Goal: Task Accomplishment & Management: Use online tool/utility

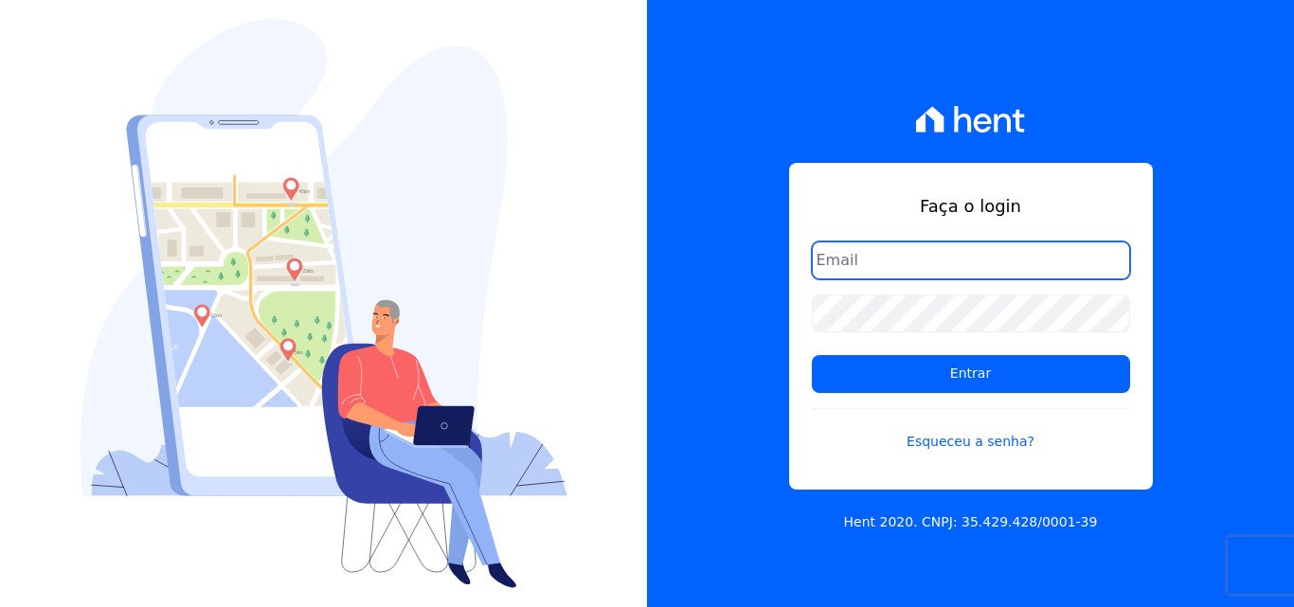
type input "[EMAIL_ADDRESS][DOMAIN_NAME]"
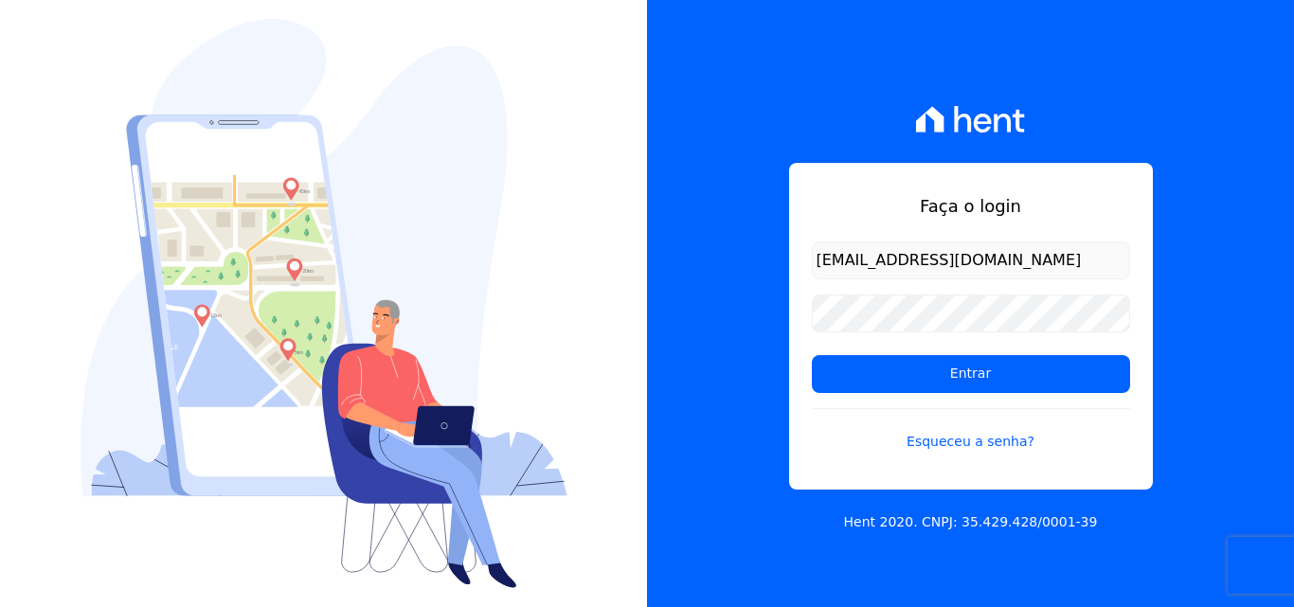
click at [699, 120] on div "Faça o login atendimentooasis@celinaguimaraes.com.br Entrar Esqueceu a senha? H…" at bounding box center [970, 303] width 647 height 607
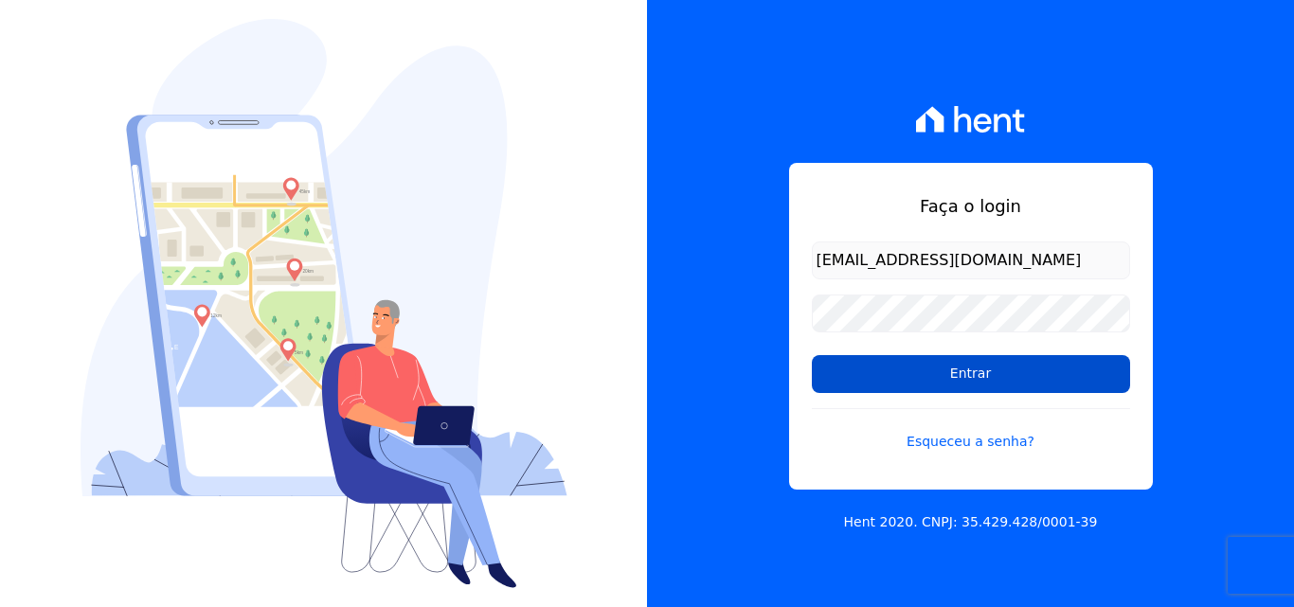
click at [977, 369] on input "Entrar" at bounding box center [971, 374] width 318 height 38
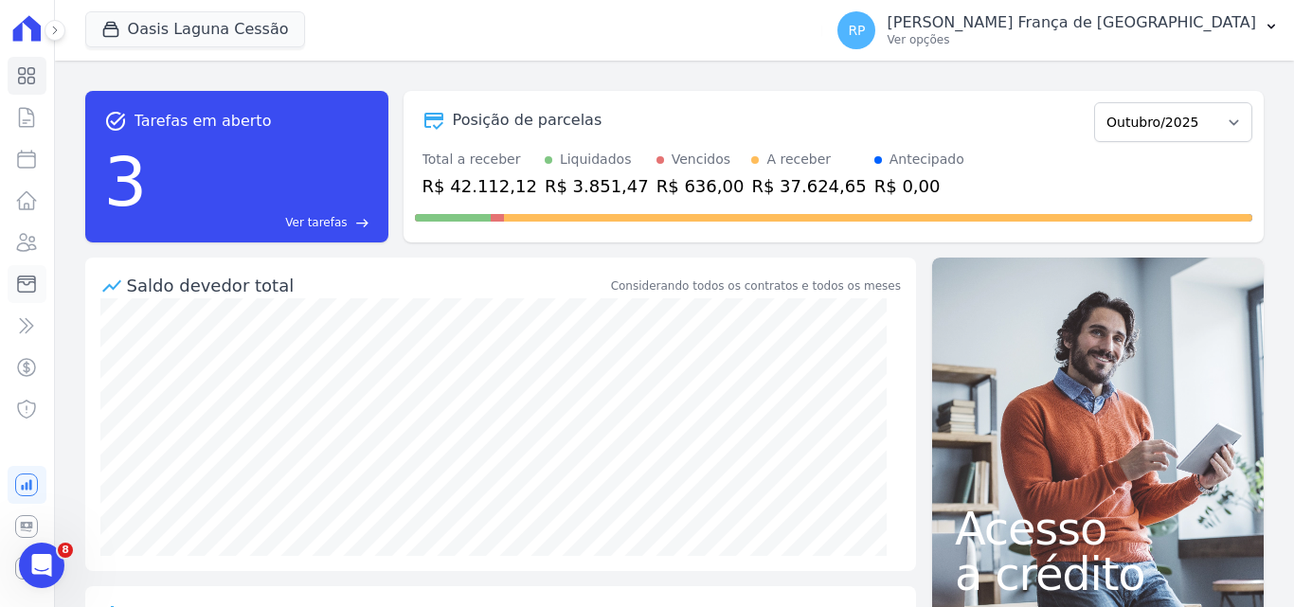
click at [17, 277] on icon at bounding box center [26, 284] width 23 height 23
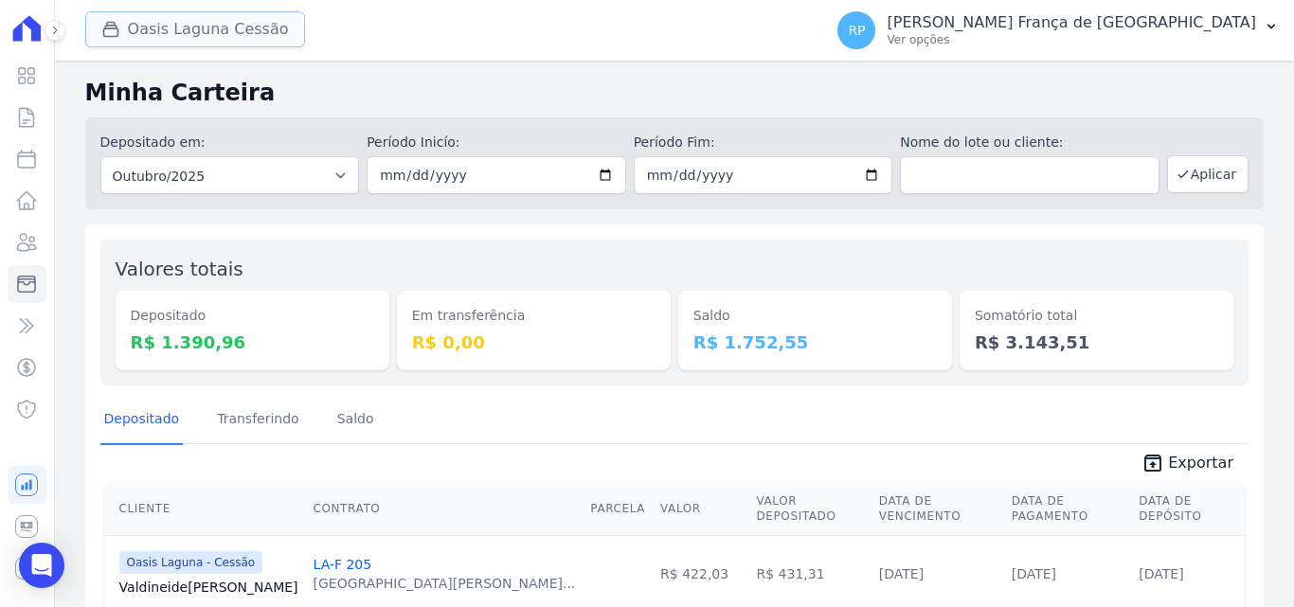
click at [188, 38] on button "Oasis Laguna Cessão" at bounding box center [195, 29] width 220 height 36
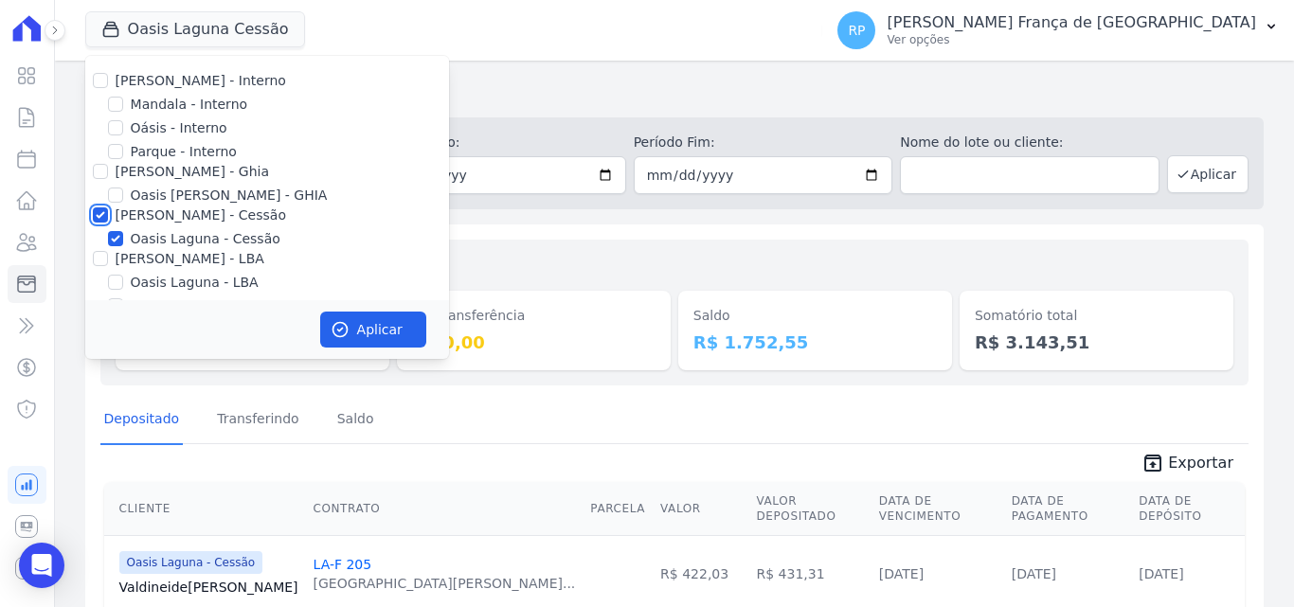
click at [101, 216] on input "[PERSON_NAME] - Cessão" at bounding box center [100, 215] width 15 height 15
checkbox input "false"
click at [117, 124] on input "Oásis - Interno" at bounding box center [115, 127] width 15 height 15
checkbox input "true"
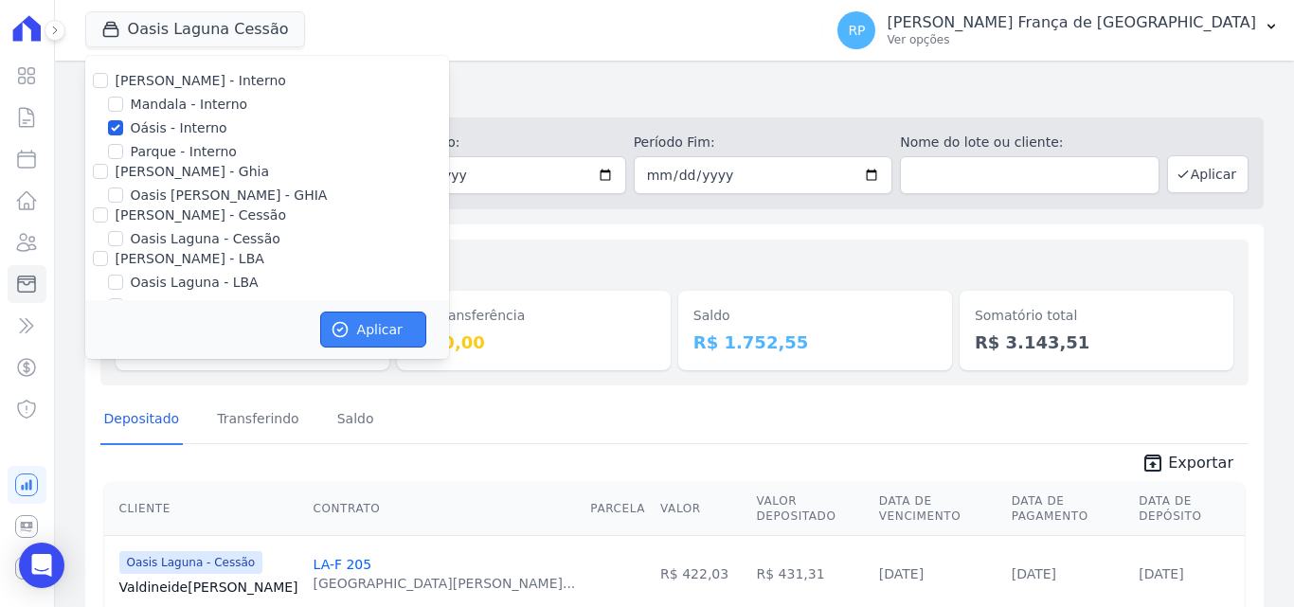
click at [370, 328] on button "Aplicar" at bounding box center [373, 330] width 106 height 36
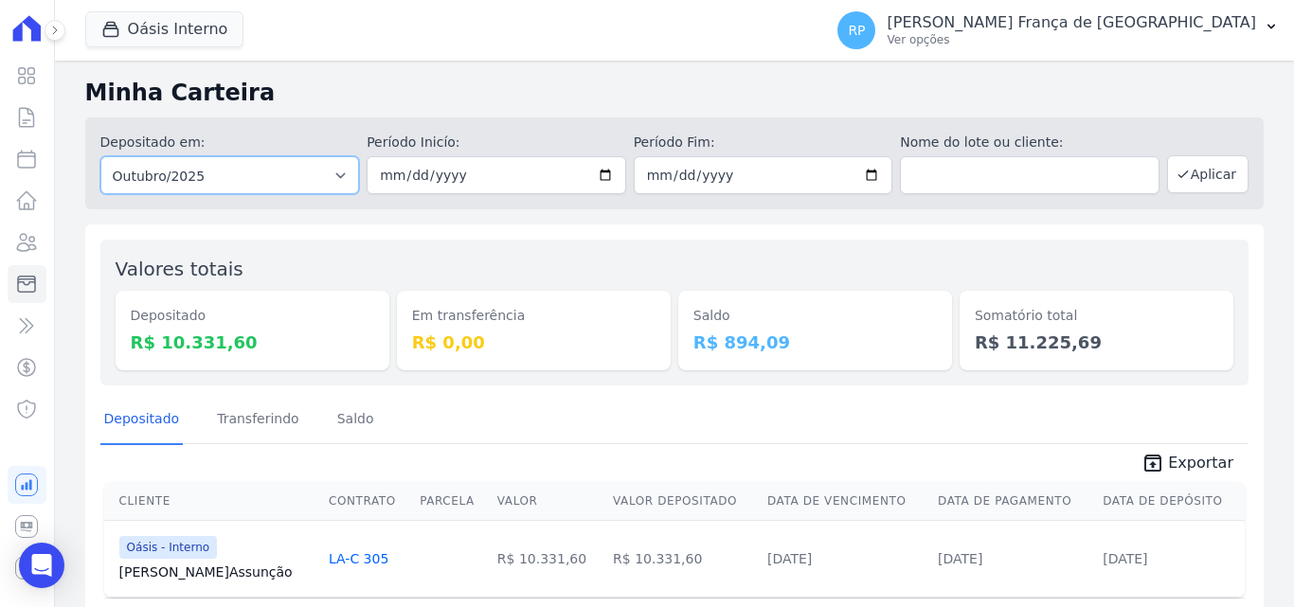
click at [161, 173] on select "Todos os meses Janeiro/2015 Fevereiro/2015 Março/2015 Abril/2015 Maio/2015 Junh…" at bounding box center [230, 175] width 260 height 38
select select "all"
click at [100, 156] on select "Todos os meses Janeiro/2015 Fevereiro/2015 Março/2015 Abril/2015 Maio/2015 Junh…" at bounding box center [230, 175] width 260 height 38
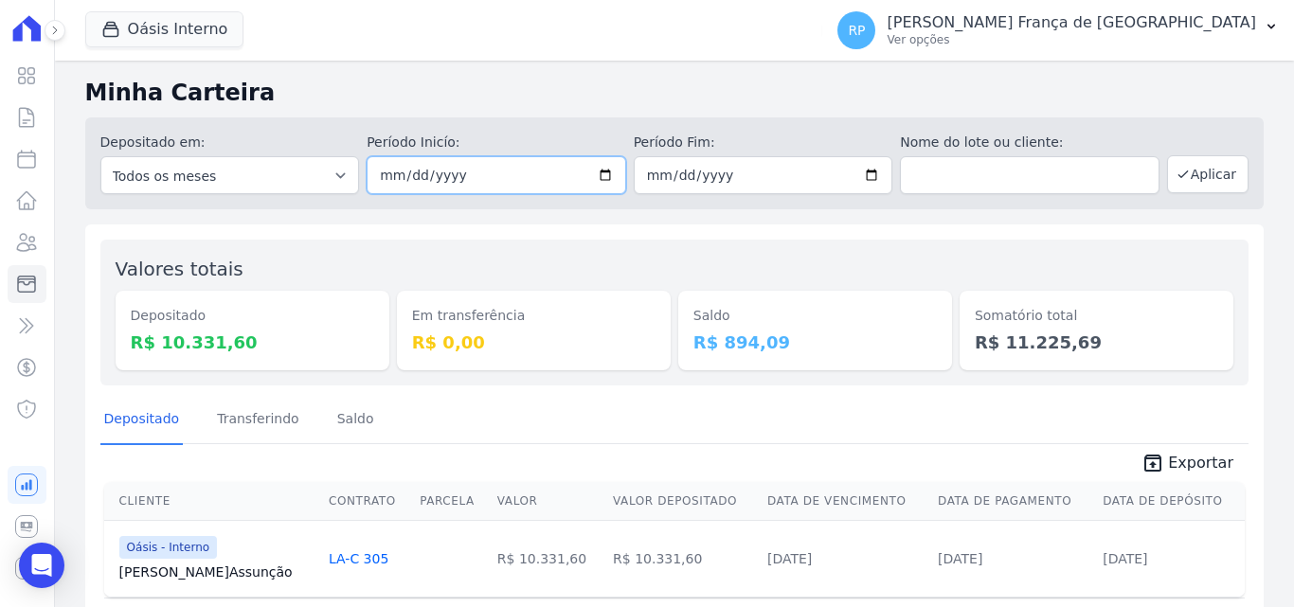
click at [597, 174] on input "date" at bounding box center [497, 175] width 260 height 38
type input "[DATE]"
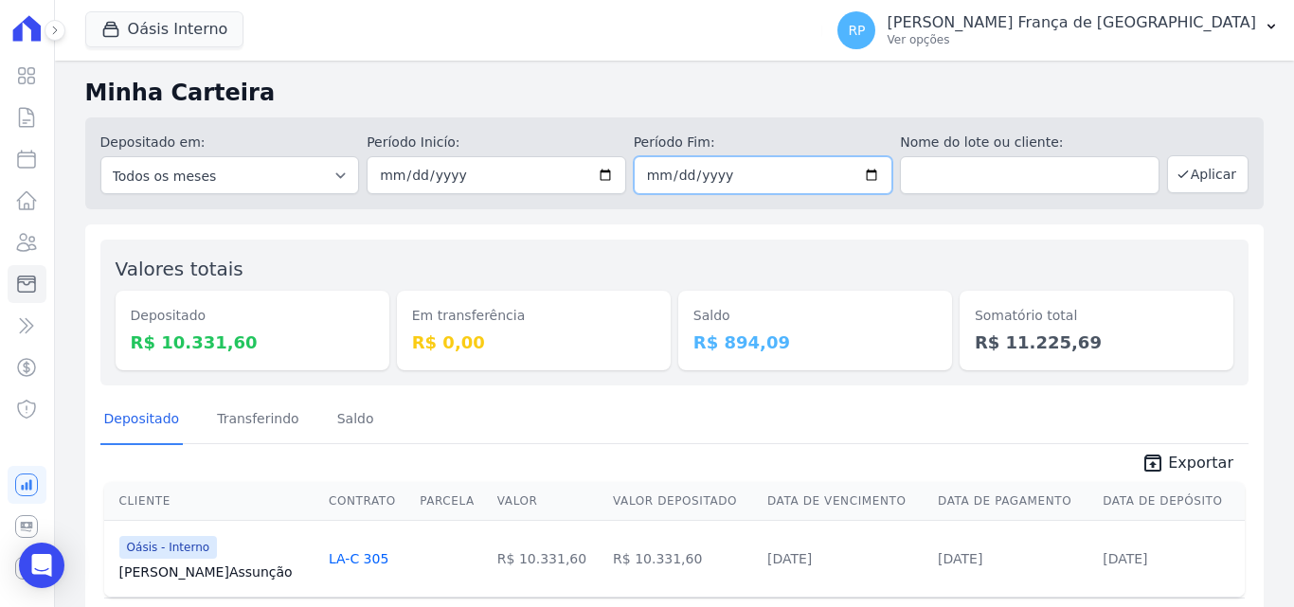
click at [860, 174] on input "date" at bounding box center [764, 175] width 260 height 38
type input "[DATE]"
click at [1205, 172] on button "Aplicar" at bounding box center [1207, 174] width 81 height 38
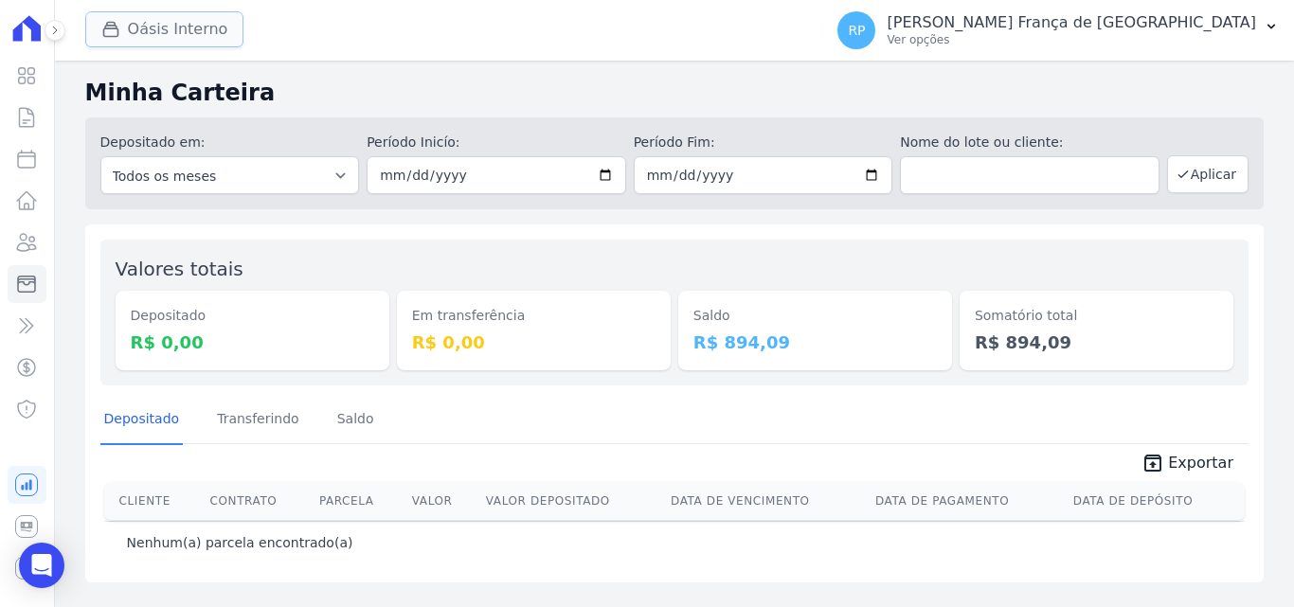
click at [134, 38] on button "Oásis Interno" at bounding box center [164, 29] width 159 height 36
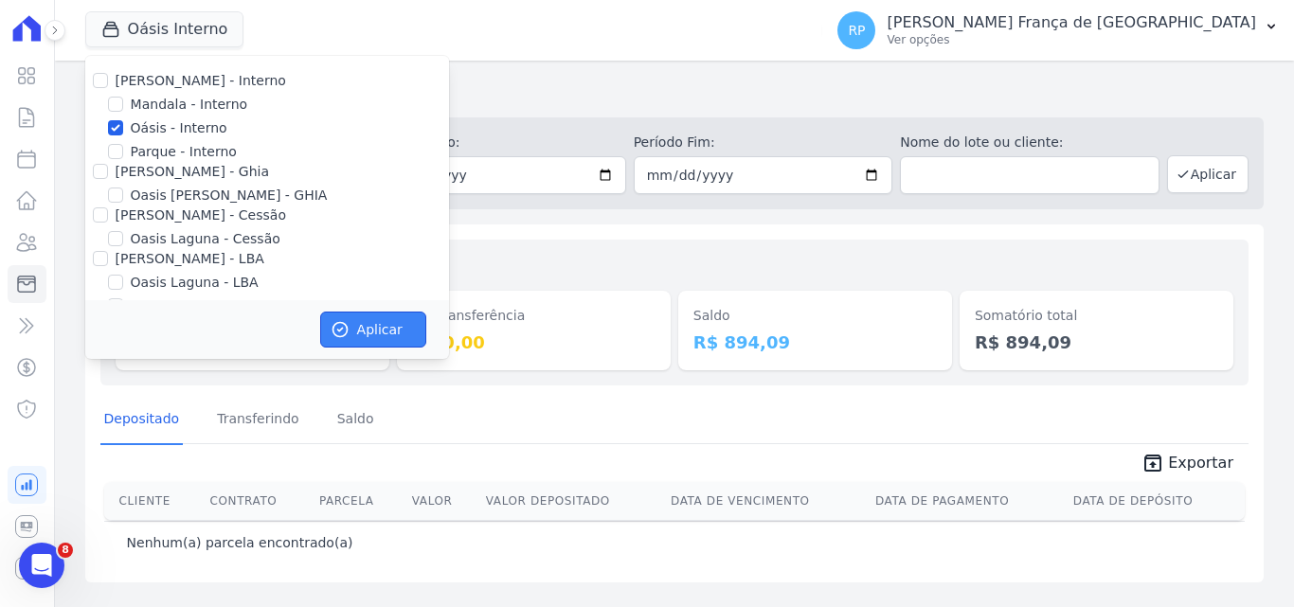
click at [373, 340] on button "Aplicar" at bounding box center [373, 330] width 106 height 36
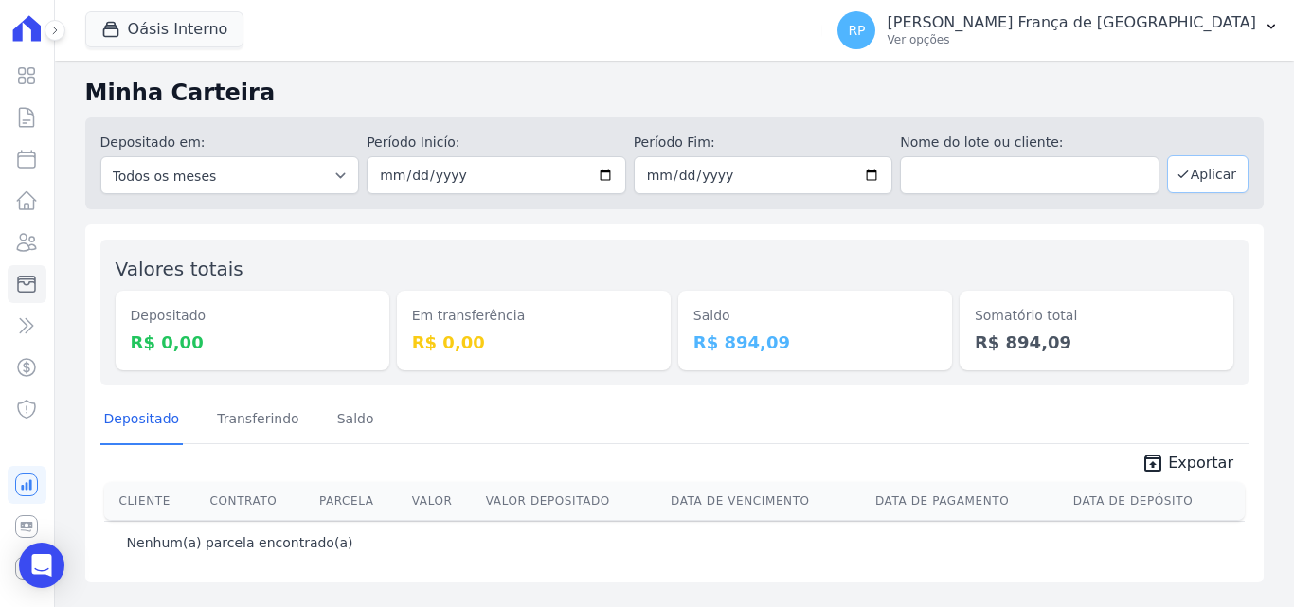
click at [1213, 188] on button "Aplicar" at bounding box center [1207, 174] width 81 height 38
click at [130, 41] on button "Oásis Interno" at bounding box center [164, 29] width 159 height 36
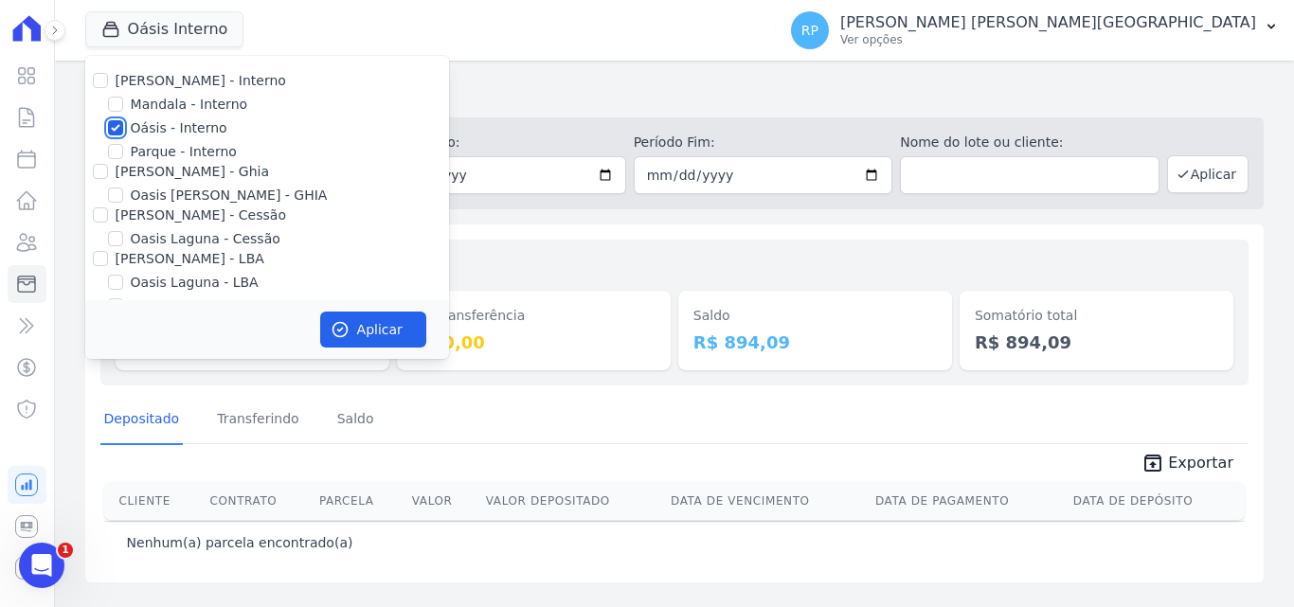
click at [119, 126] on input "Oásis - Interno" at bounding box center [115, 127] width 15 height 15
checkbox input "false"
click at [99, 173] on input "[PERSON_NAME] - Ghia" at bounding box center [100, 171] width 15 height 15
checkbox input "true"
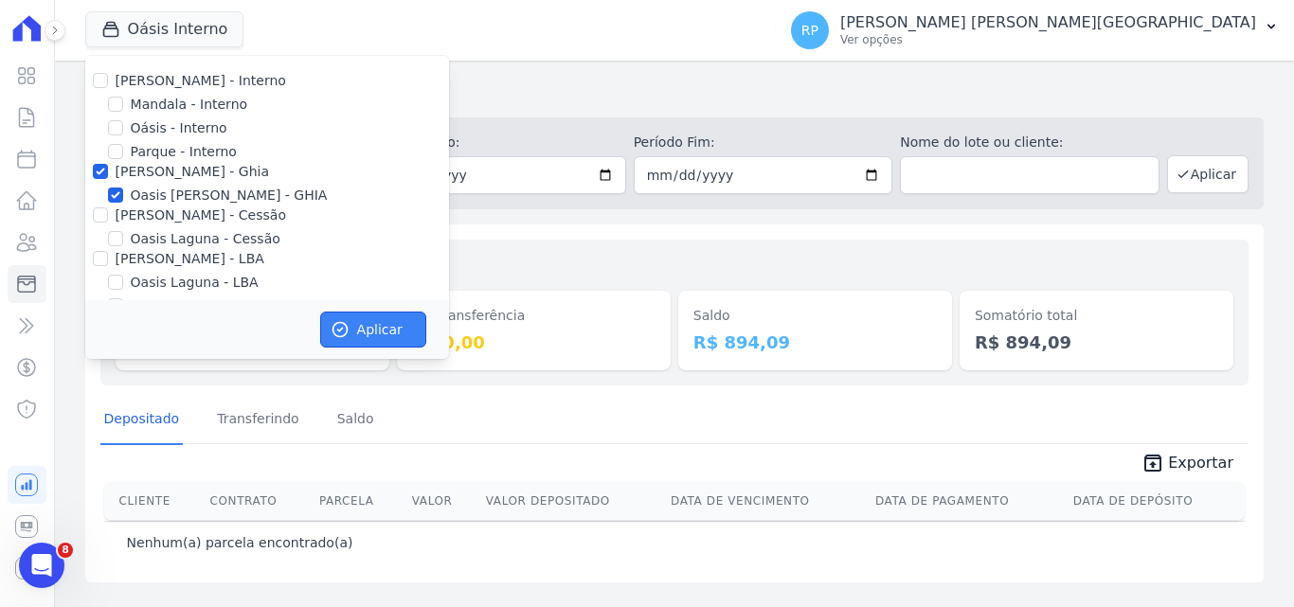
click at [384, 341] on button "Aplicar" at bounding box center [373, 330] width 106 height 36
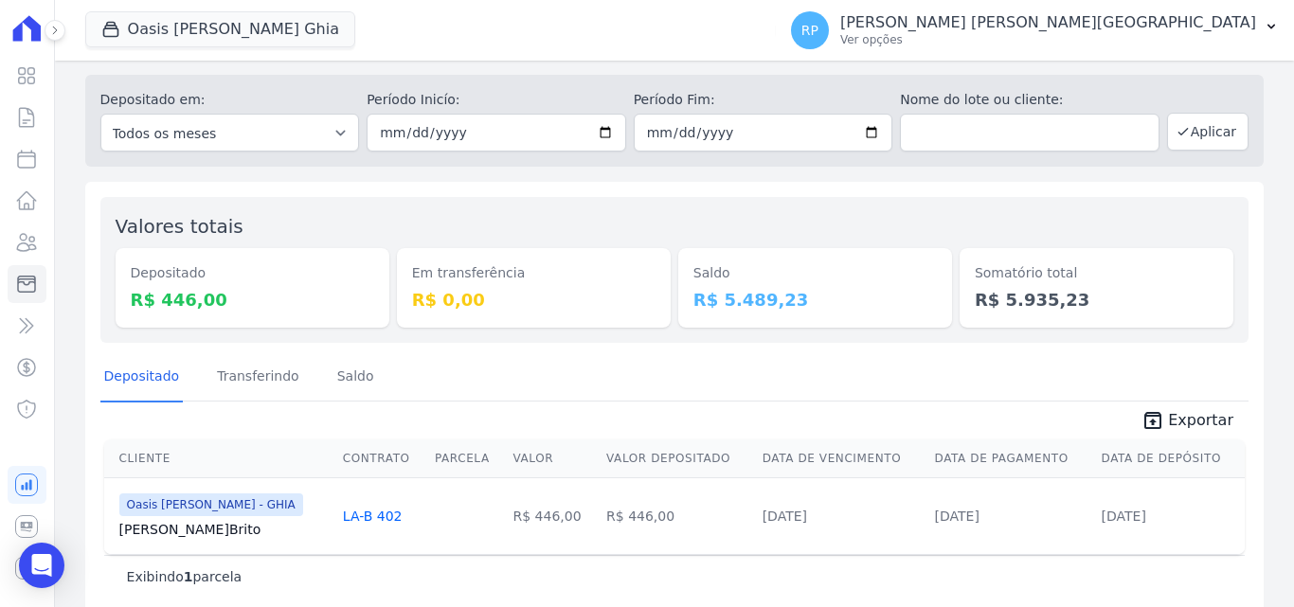
scroll to position [67, 0]
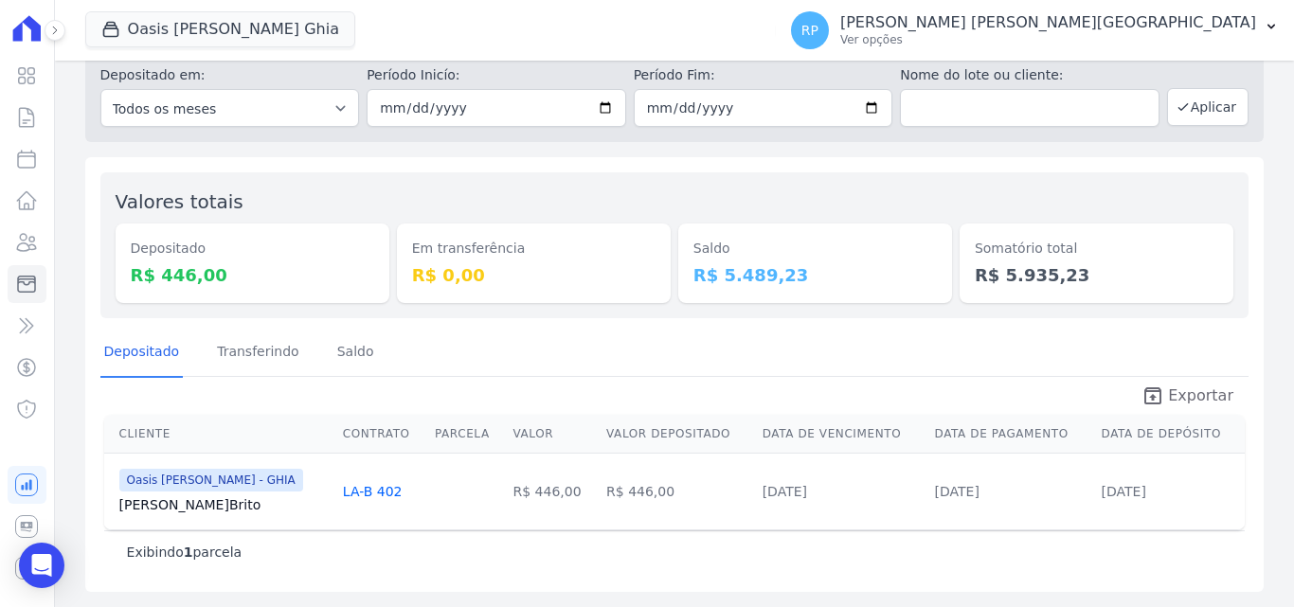
click at [1161, 398] on link "unarchive Exportar" at bounding box center [1188, 398] width 122 height 27
click at [150, 15] on button "Oasis Celina Guimaraes Ghia" at bounding box center [220, 29] width 270 height 36
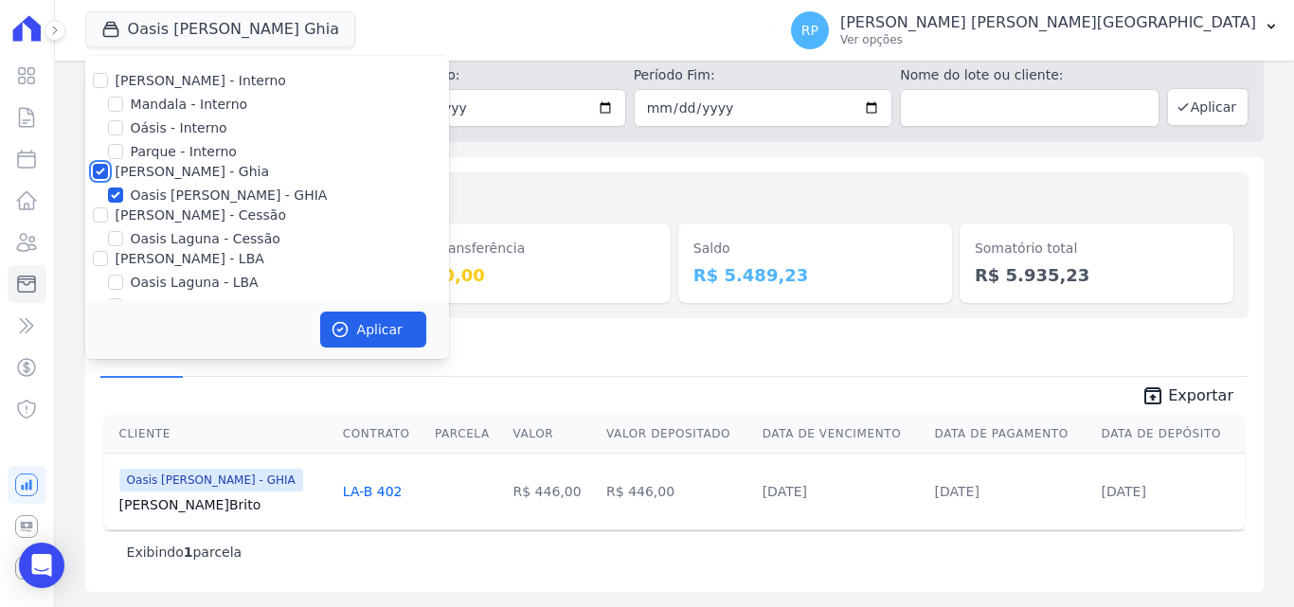
click at [107, 172] on input "[PERSON_NAME] - Ghia" at bounding box center [100, 171] width 15 height 15
checkbox input "false"
click at [107, 220] on input "[PERSON_NAME] - Cessão" at bounding box center [100, 215] width 15 height 15
checkbox input "true"
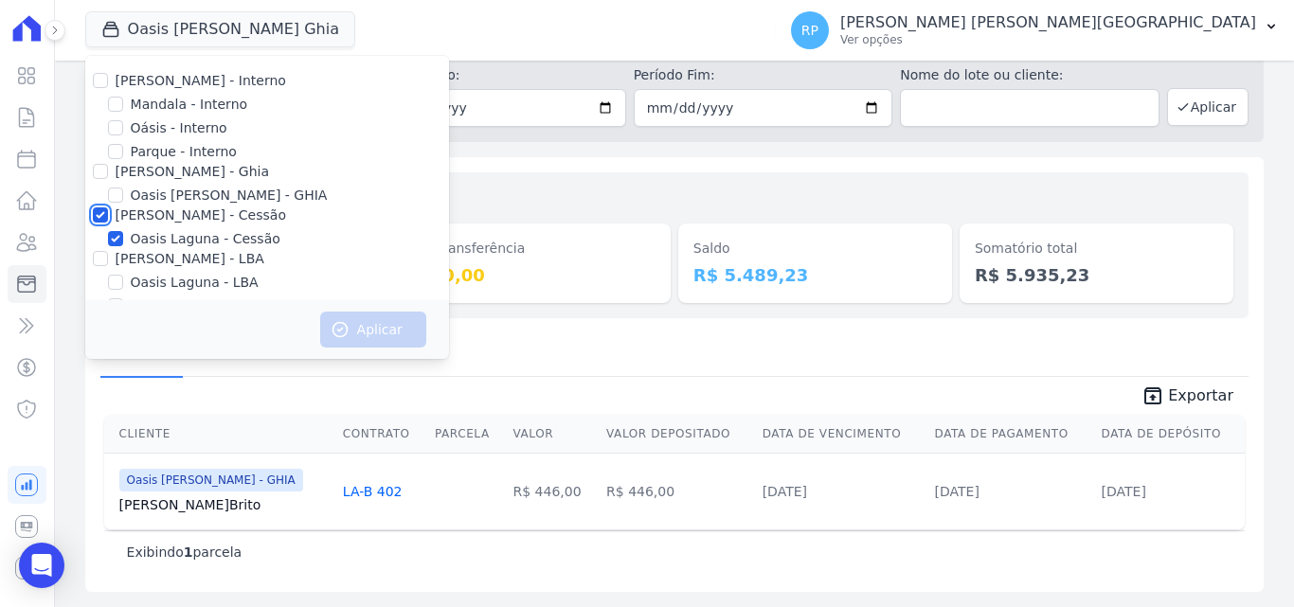
checkbox input "true"
click at [401, 332] on button "Aplicar" at bounding box center [373, 330] width 106 height 36
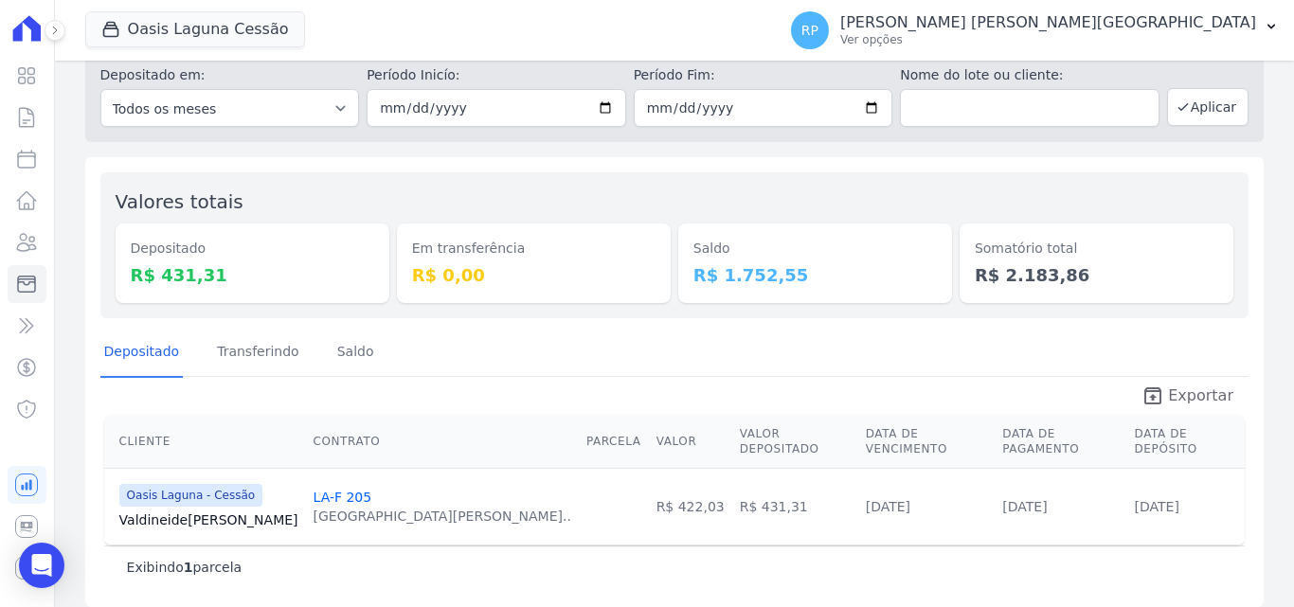
click at [1157, 387] on icon "unarchive" at bounding box center [1153, 396] width 23 height 23
click at [202, 16] on button "Oasis Laguna Cessão" at bounding box center [195, 29] width 220 height 36
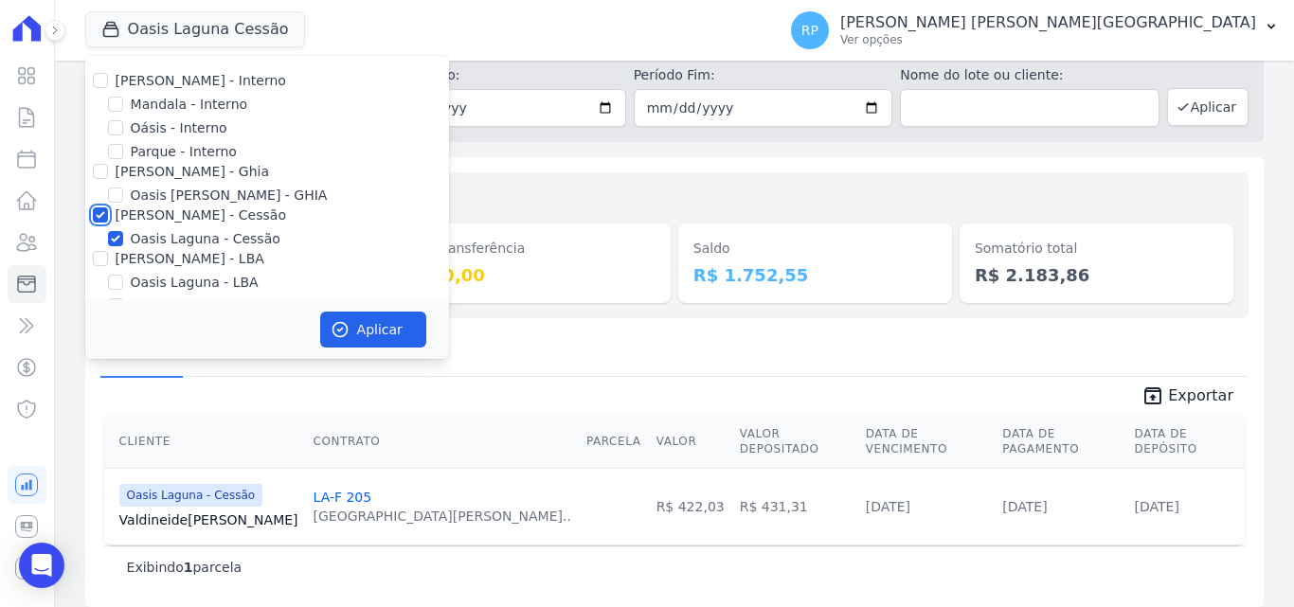
click at [106, 212] on input "[PERSON_NAME] - Cessão" at bounding box center [100, 215] width 15 height 15
checkbox input "false"
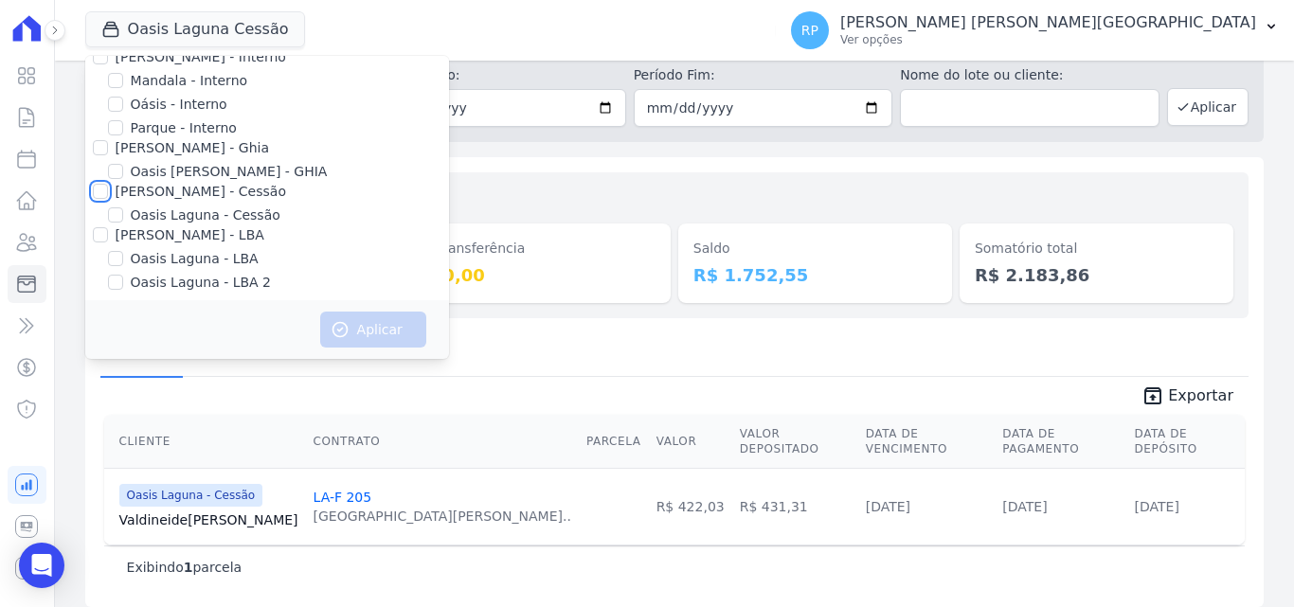
scroll to position [31, 0]
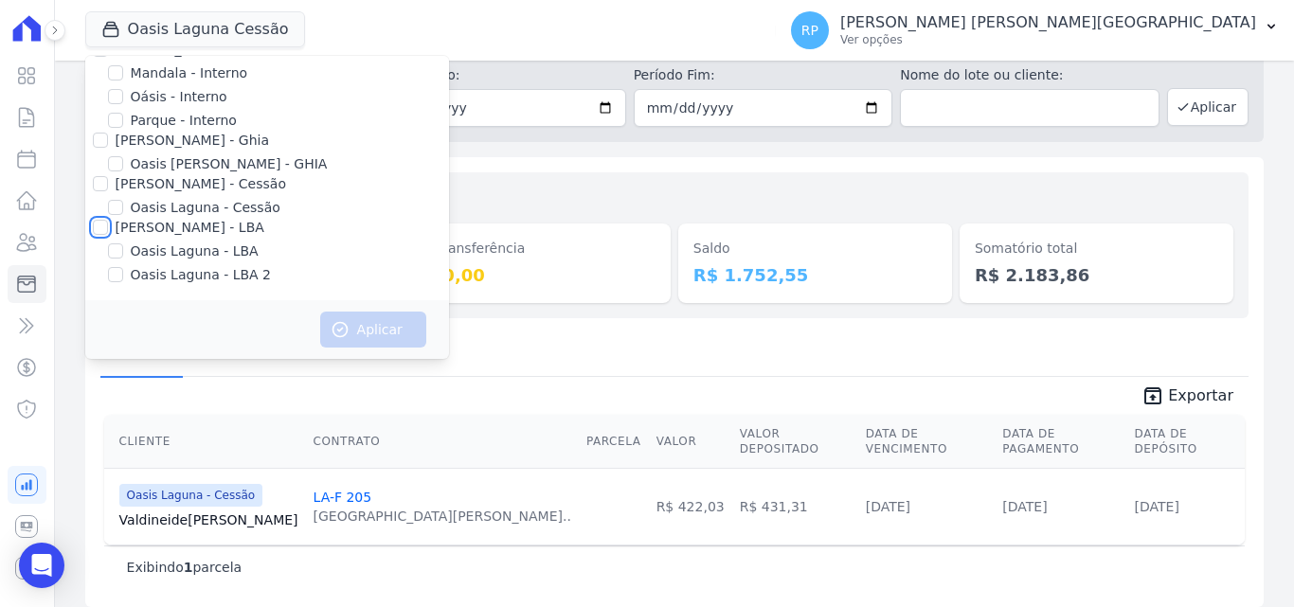
click at [101, 232] on input "[PERSON_NAME] - LBA" at bounding box center [100, 227] width 15 height 15
checkbox input "true"
click at [402, 336] on button "Aplicar" at bounding box center [373, 330] width 106 height 36
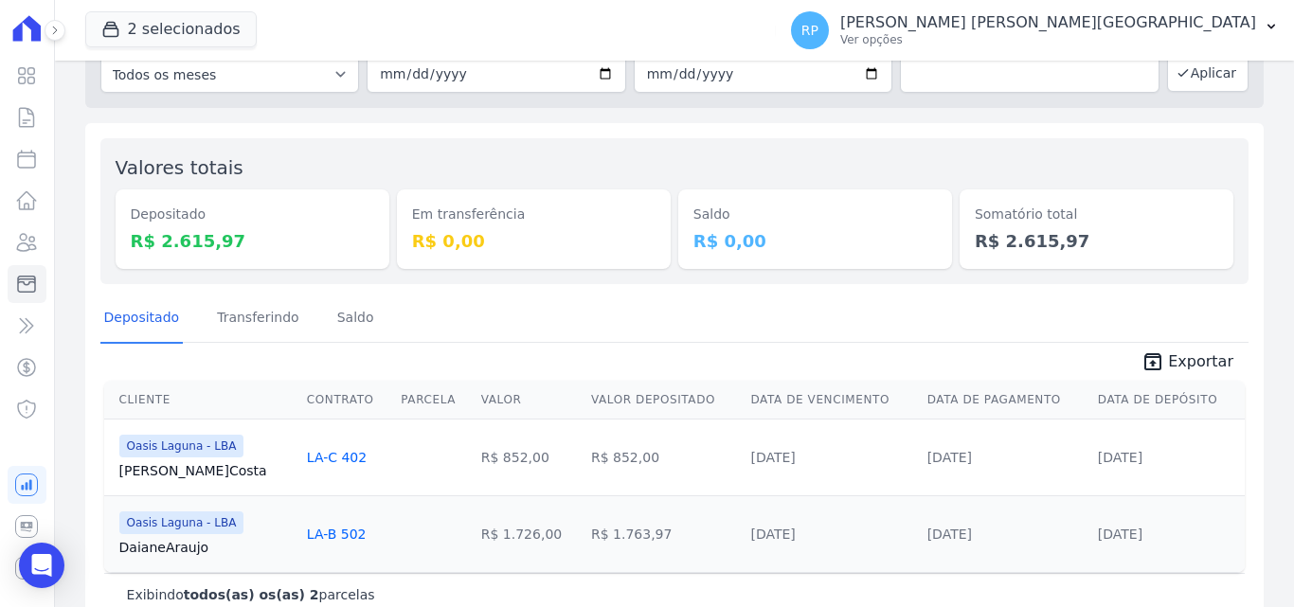
scroll to position [144, 0]
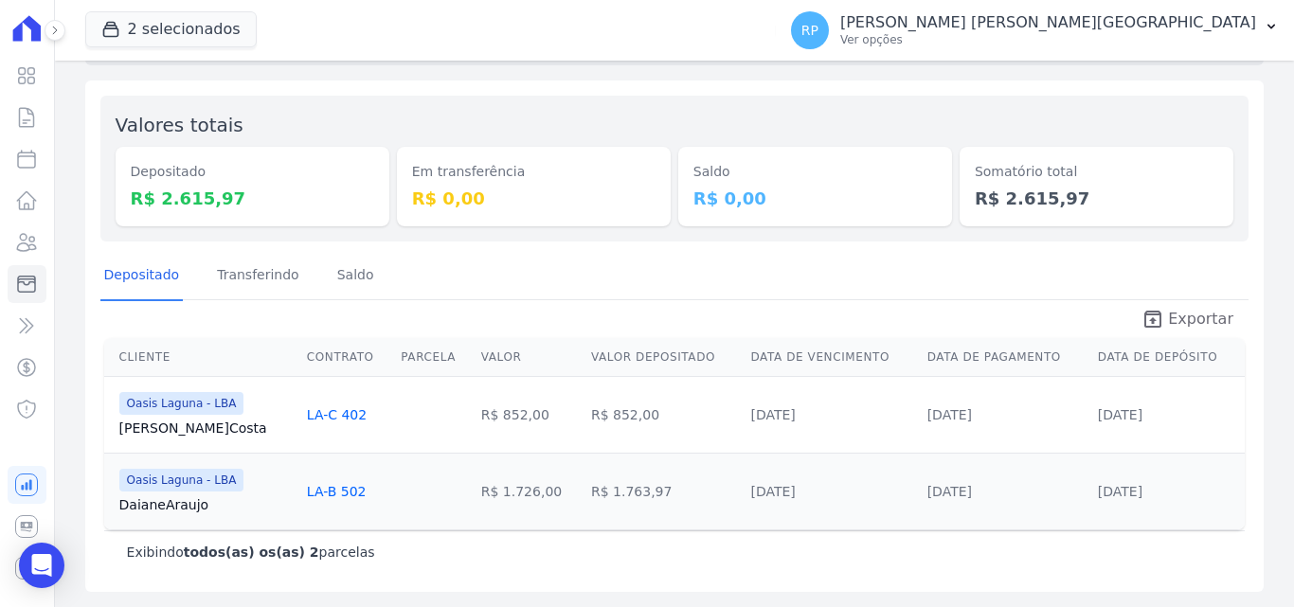
click at [1161, 317] on link "unarchive Exportar" at bounding box center [1188, 321] width 122 height 27
